Goal: Task Accomplishment & Management: Manage account settings

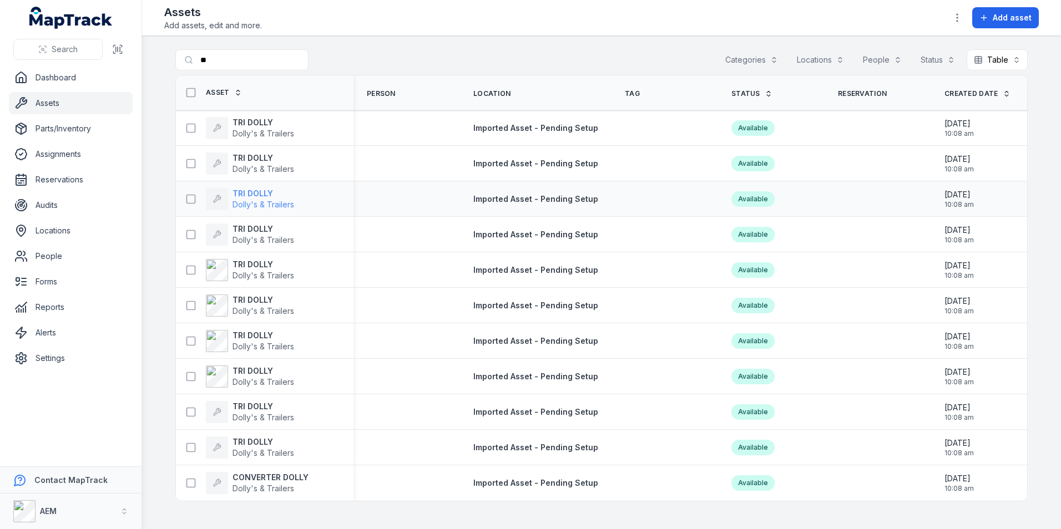
click at [255, 202] on span "Dolly's & Trailers" at bounding box center [263, 204] width 62 height 9
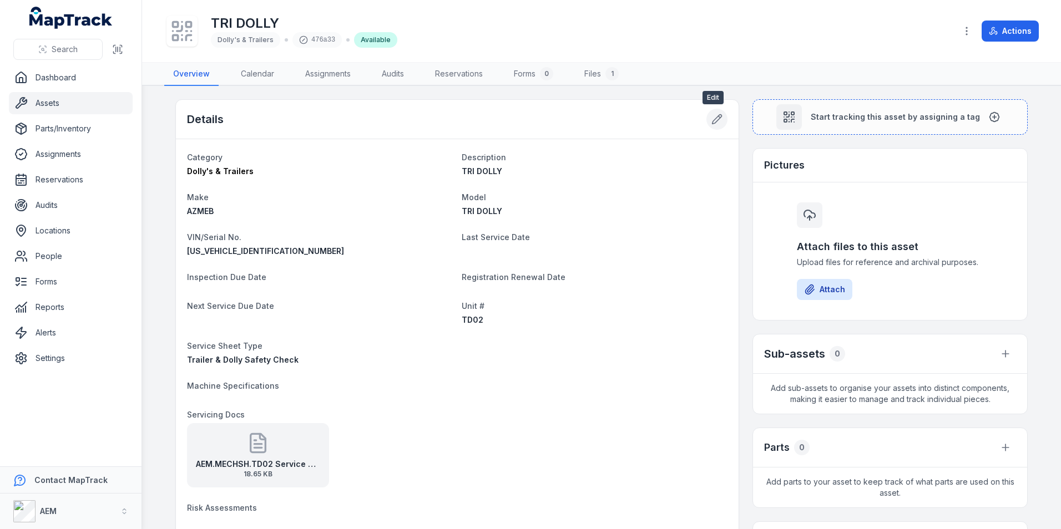
click at [718, 118] on icon at bounding box center [716, 119] width 11 height 11
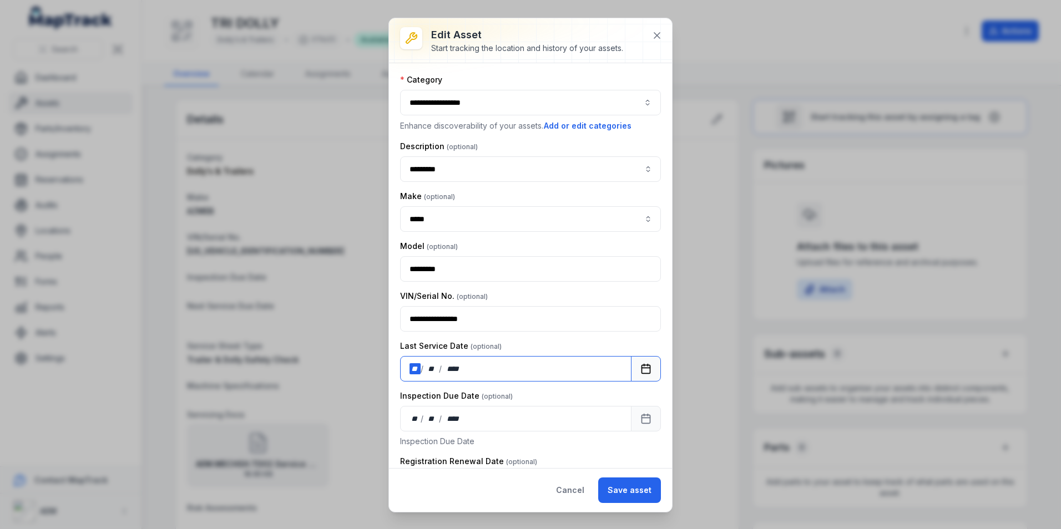
click at [406, 373] on div "** / ** / ****" at bounding box center [515, 369] width 231 height 26
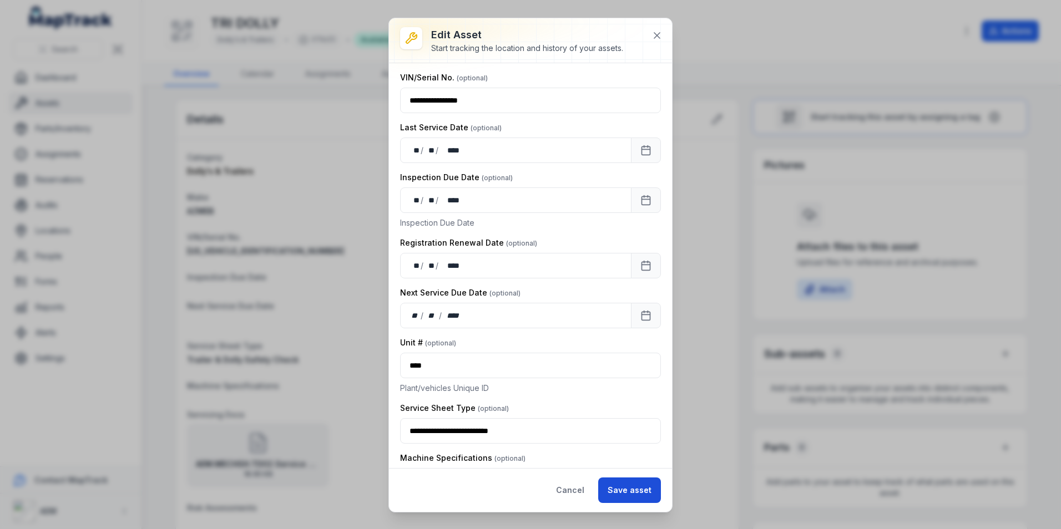
click at [631, 501] on button "Save asset" at bounding box center [629, 491] width 63 height 26
